Goal: Complete application form

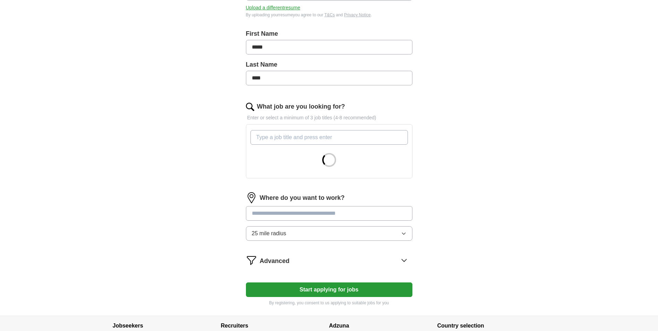
scroll to position [133, 0]
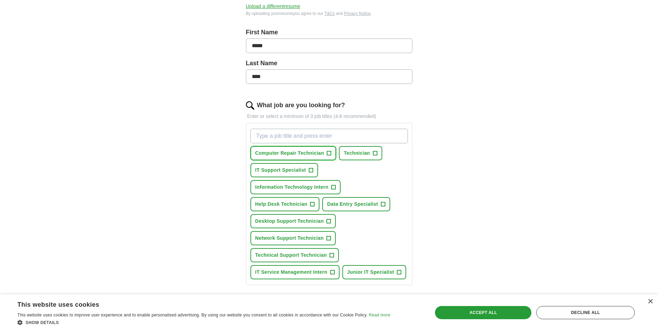
click at [331, 154] on span "+" at bounding box center [329, 154] width 4 height 6
click at [378, 154] on button "Technician +" at bounding box center [360, 153] width 43 height 14
click at [313, 174] on button "IT Support Specialist +" at bounding box center [284, 170] width 68 height 14
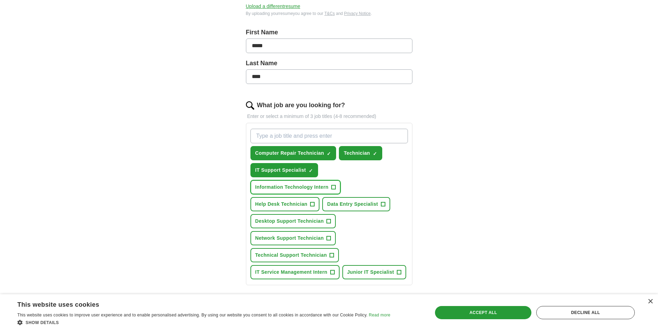
click at [338, 189] on button "Information Technology Intern +" at bounding box center [295, 187] width 90 height 14
click at [312, 207] on span "+" at bounding box center [312, 205] width 4 height 6
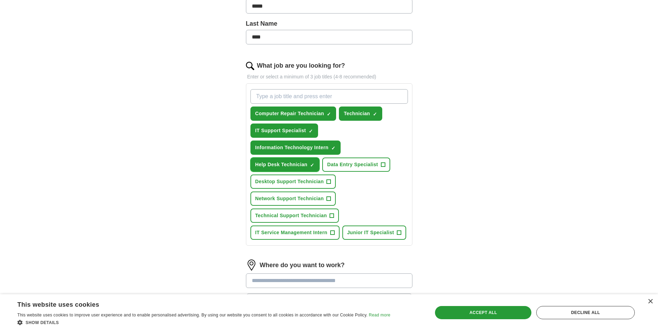
scroll to position [173, 0]
click at [328, 183] on span "+" at bounding box center [329, 181] width 4 height 6
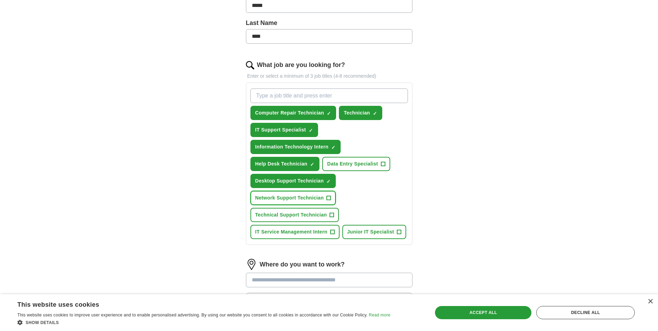
click at [330, 197] on span "+" at bounding box center [329, 198] width 4 height 6
click at [332, 233] on span "+" at bounding box center [332, 232] width 4 height 6
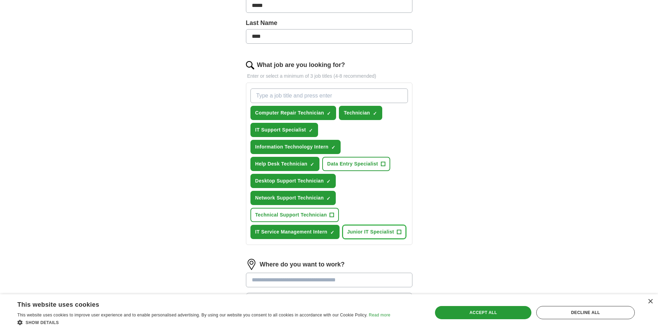
click at [400, 231] on span "+" at bounding box center [399, 232] width 4 height 6
click at [330, 216] on span "+" at bounding box center [332, 215] width 4 height 6
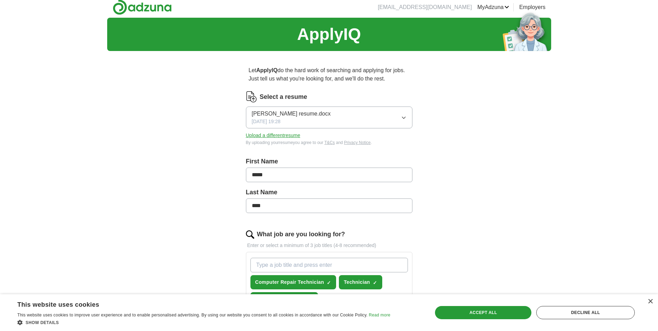
scroll to position [4, 0]
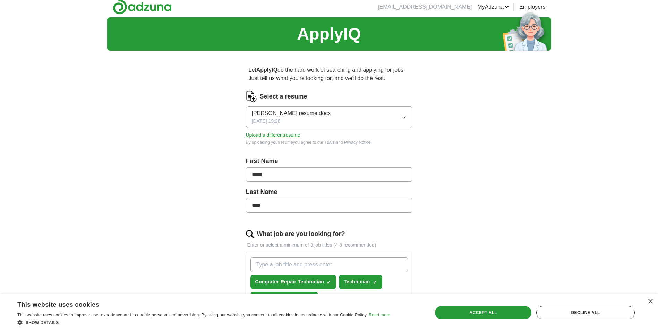
click at [392, 119] on button "[PERSON_NAME] resume.docx [DATE] 19:28" at bounding box center [329, 117] width 167 height 22
click at [306, 162] on label "First Name" at bounding box center [329, 160] width 167 height 9
click at [287, 136] on button "Upload a different resume" at bounding box center [273, 134] width 54 height 7
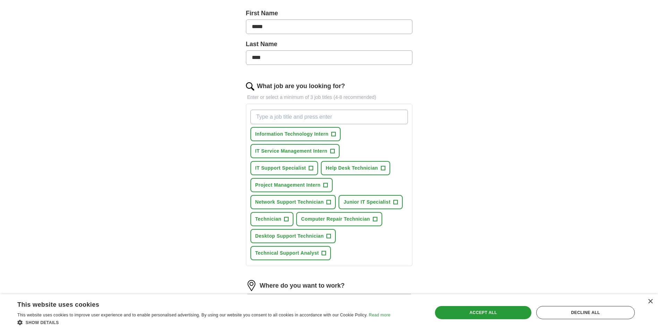
scroll to position [294, 0]
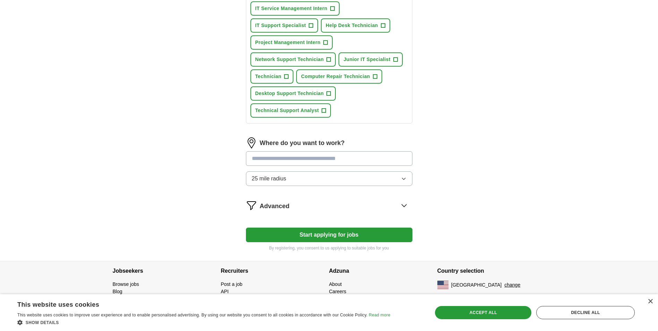
click at [430, 231] on div "Let ApplyIQ do the hard work of searching and applying for jobs. Just tell us w…" at bounding box center [329, 13] width 222 height 495
click at [381, 159] on input at bounding box center [329, 158] width 167 height 15
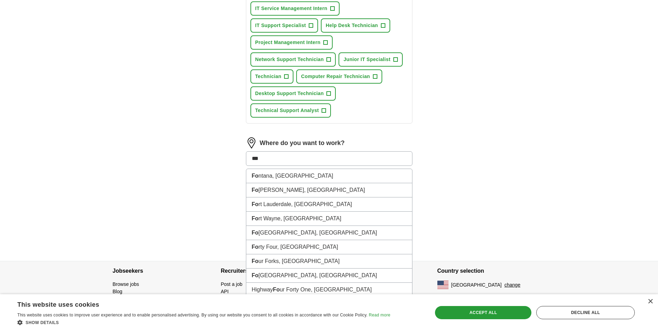
type input "****"
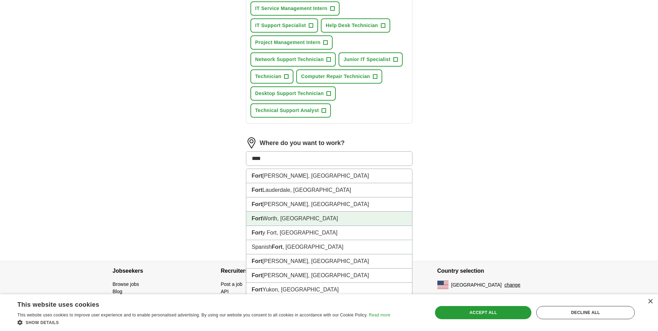
click at [291, 217] on li "[GEOGRAPHIC_DATA], [GEOGRAPHIC_DATA]" at bounding box center [329, 219] width 166 height 14
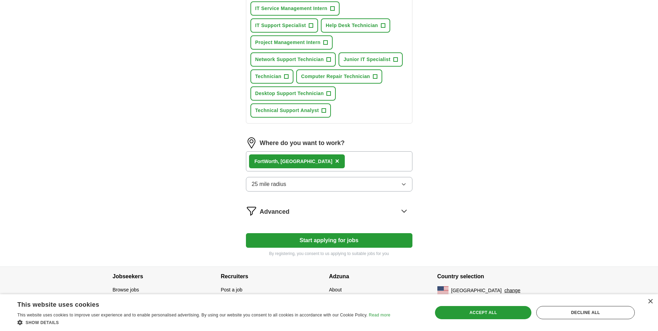
click at [306, 188] on button "25 mile radius" at bounding box center [329, 184] width 167 height 15
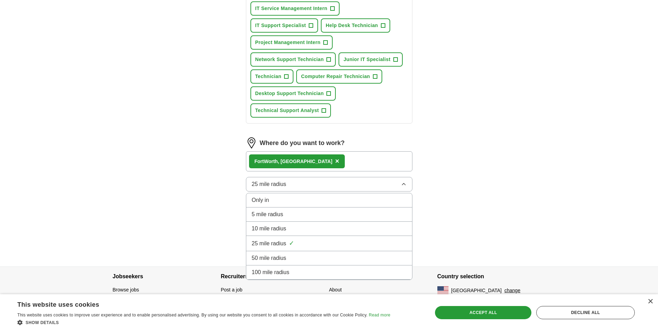
click at [282, 204] on div "Only in" at bounding box center [329, 200] width 155 height 8
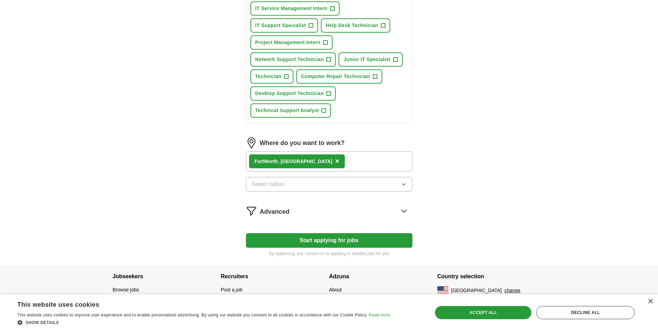
click at [296, 237] on button "Start applying for jobs" at bounding box center [329, 240] width 167 height 15
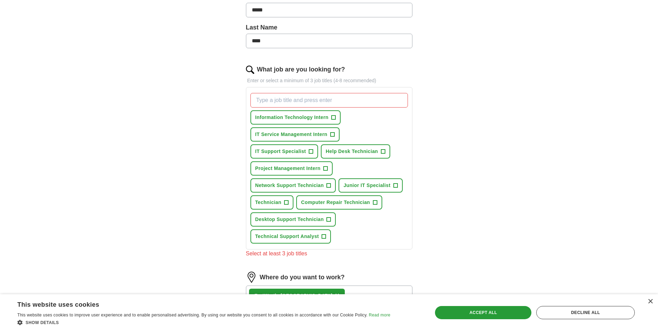
scroll to position [168, 0]
click at [333, 117] on span "+" at bounding box center [333, 118] width 4 height 6
click at [334, 133] on span "+" at bounding box center [332, 135] width 4 height 6
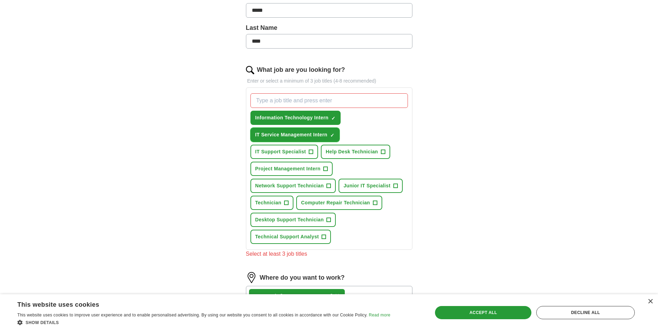
click at [0, 0] on span "×" at bounding box center [0, 0] width 0 height 0
click at [312, 149] on span "+" at bounding box center [311, 152] width 4 height 6
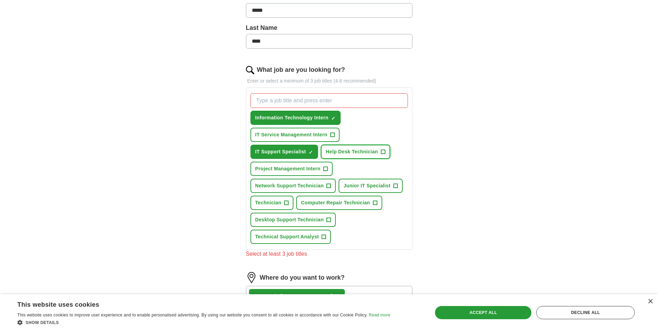
click at [382, 151] on span "+" at bounding box center [383, 152] width 4 height 6
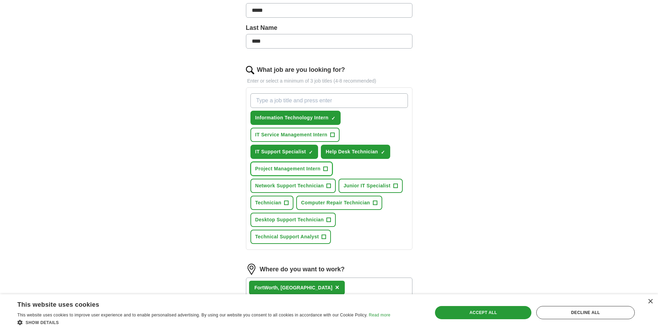
click at [325, 170] on span "+" at bounding box center [325, 169] width 4 height 6
click at [0, 0] on span "×" at bounding box center [0, 0] width 0 height 0
click at [327, 187] on span "+" at bounding box center [329, 186] width 4 height 6
click at [392, 184] on button "Junior IT Specialist +" at bounding box center [371, 186] width 64 height 14
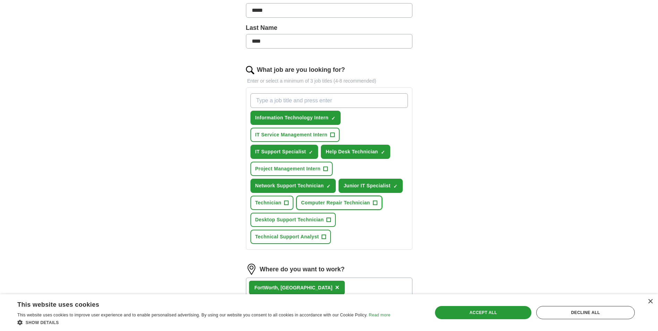
click at [374, 202] on span "+" at bounding box center [375, 203] width 4 height 6
click at [285, 203] on span "+" at bounding box center [286, 203] width 4 height 6
click at [327, 220] on span "+" at bounding box center [329, 220] width 4 height 6
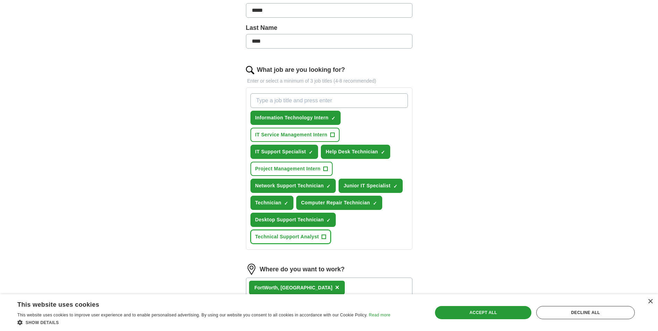
click at [326, 237] on span "+" at bounding box center [324, 236] width 5 height 5
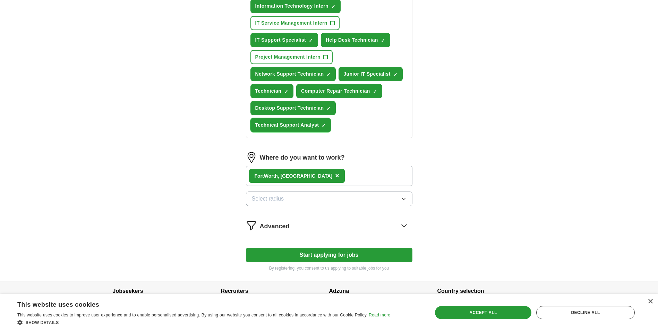
scroll to position [281, 0]
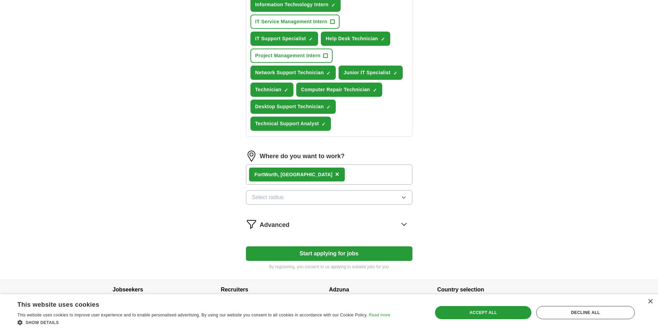
click at [304, 252] on button "Start applying for jobs" at bounding box center [329, 253] width 167 height 15
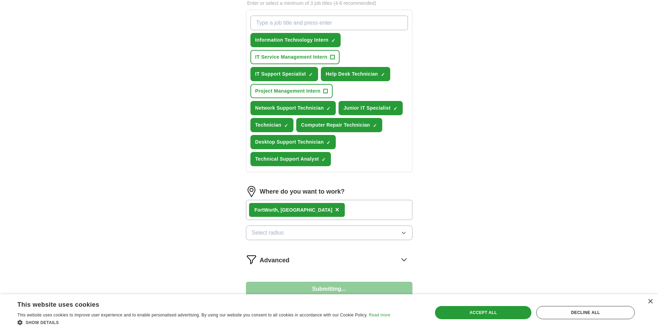
select select "**"
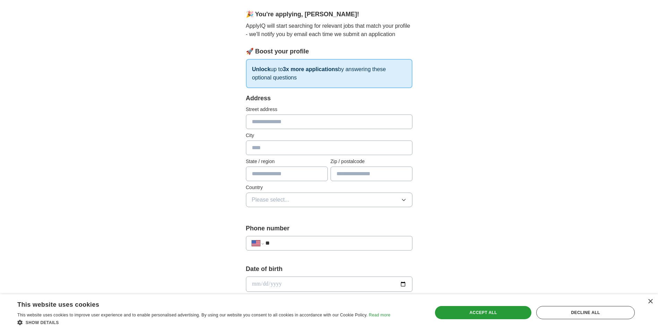
scroll to position [0, 0]
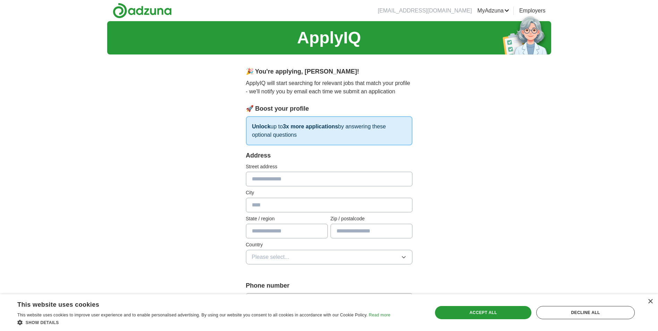
click at [274, 175] on input "text" at bounding box center [329, 179] width 167 height 15
type input "**********"
type input "*********"
type input "*****"
click at [296, 235] on input "text" at bounding box center [287, 231] width 82 height 15
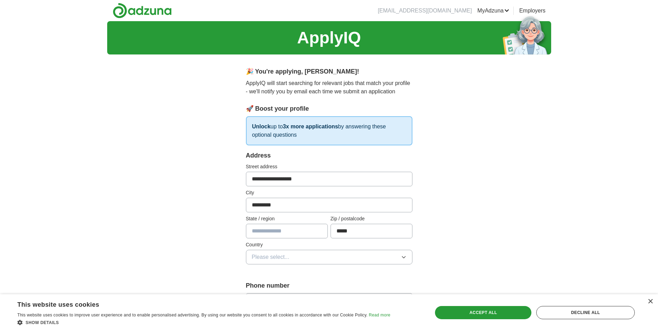
type input "**"
click at [295, 256] on button "Please select..." at bounding box center [329, 257] width 167 height 15
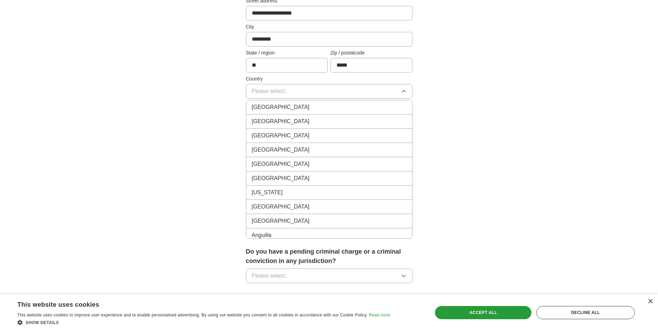
scroll to position [166, 0]
click at [276, 123] on span "[GEOGRAPHIC_DATA]" at bounding box center [281, 121] width 58 height 8
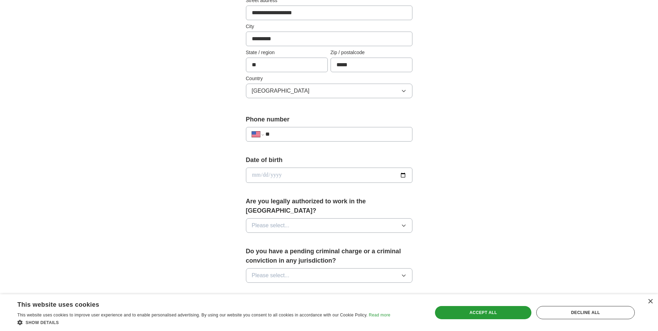
click at [288, 173] on input "date" at bounding box center [329, 175] width 167 height 15
click at [406, 175] on input "date" at bounding box center [329, 175] width 167 height 15
click at [268, 169] on input "date" at bounding box center [329, 175] width 167 height 15
click at [268, 171] on input "date" at bounding box center [329, 175] width 167 height 15
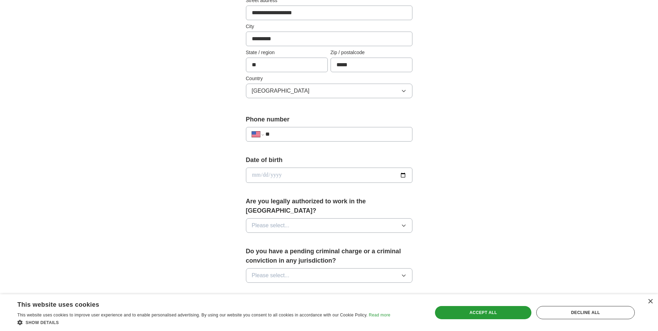
click at [268, 171] on input "date" at bounding box center [329, 175] width 167 height 15
click at [268, 177] on input "date" at bounding box center [329, 175] width 167 height 15
click at [269, 177] on input "date" at bounding box center [329, 175] width 167 height 15
click at [268, 176] on input "date" at bounding box center [329, 175] width 167 height 15
click at [253, 176] on input "date" at bounding box center [329, 175] width 167 height 15
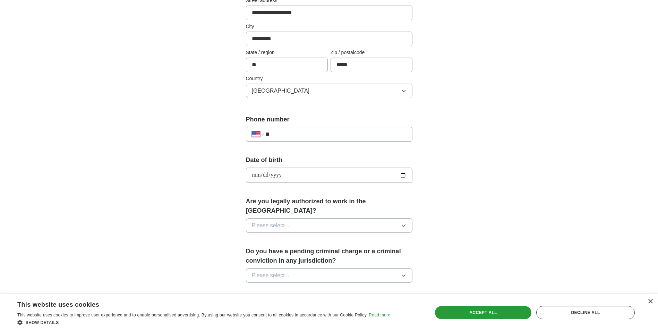
type input "**********"
click at [294, 191] on form "**********" at bounding box center [329, 232] width 167 height 495
click at [283, 221] on span "Please select..." at bounding box center [271, 225] width 38 height 8
click at [276, 237] on div "Yes" at bounding box center [329, 241] width 155 height 8
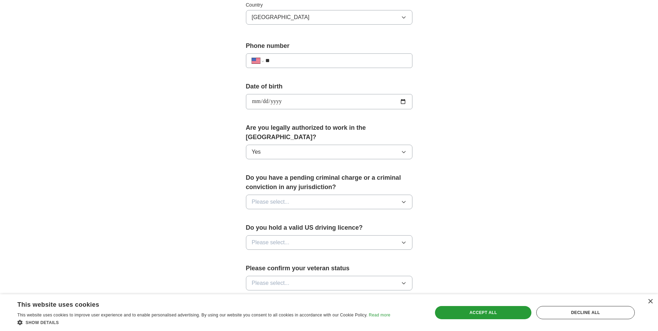
scroll to position [240, 0]
click at [285, 197] on span "Please select..." at bounding box center [271, 201] width 38 height 8
click at [280, 228] on div "No" at bounding box center [329, 232] width 155 height 8
click at [280, 238] on span "Please select..." at bounding box center [271, 242] width 38 height 8
click at [279, 251] on li "Yes" at bounding box center [329, 258] width 166 height 14
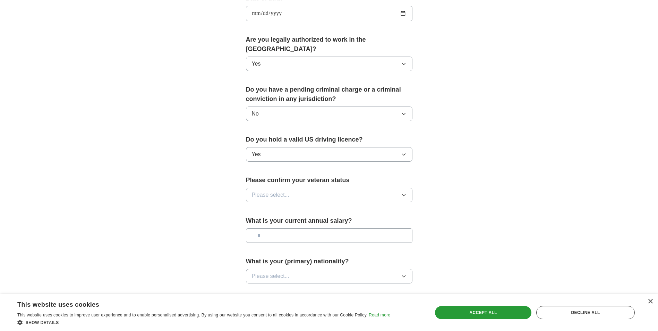
scroll to position [328, 0]
click at [285, 187] on button "Please select..." at bounding box center [329, 194] width 167 height 15
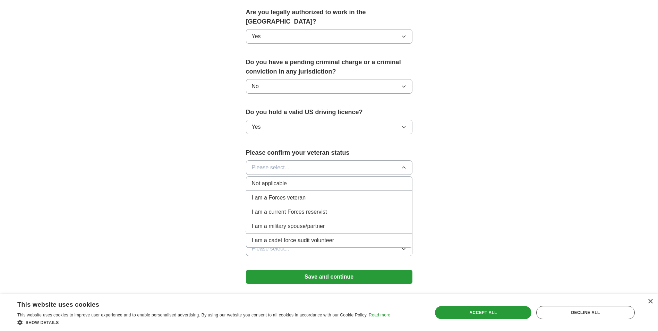
scroll to position [356, 0]
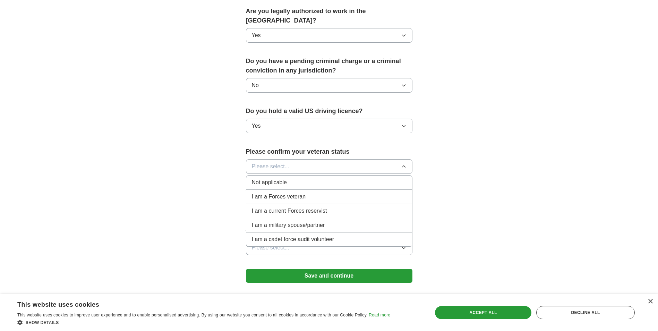
click at [278, 178] on span "Not applicable" at bounding box center [269, 182] width 35 height 8
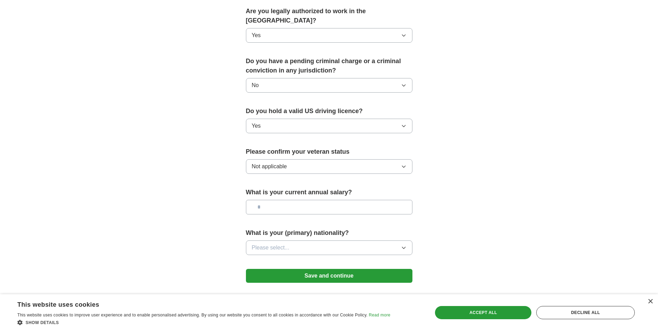
click at [285, 200] on input "text" at bounding box center [329, 207] width 167 height 15
type input "**"
type input "***"
click at [286, 240] on button "Please select..." at bounding box center [329, 247] width 167 height 15
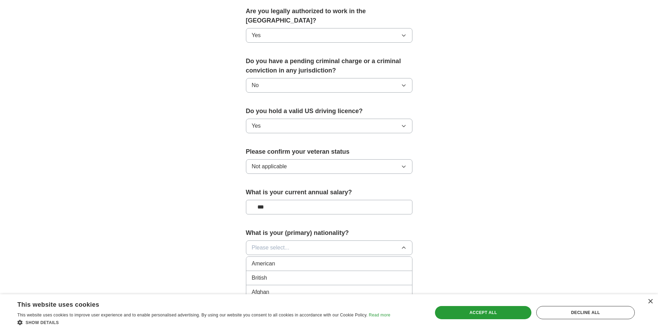
click at [280, 259] on div "American" at bounding box center [329, 263] width 155 height 8
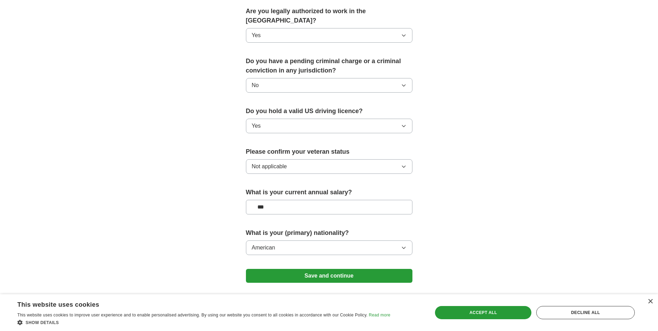
click at [309, 269] on button "Save and continue" at bounding box center [329, 276] width 167 height 14
